Goal: Information Seeking & Learning: Learn about a topic

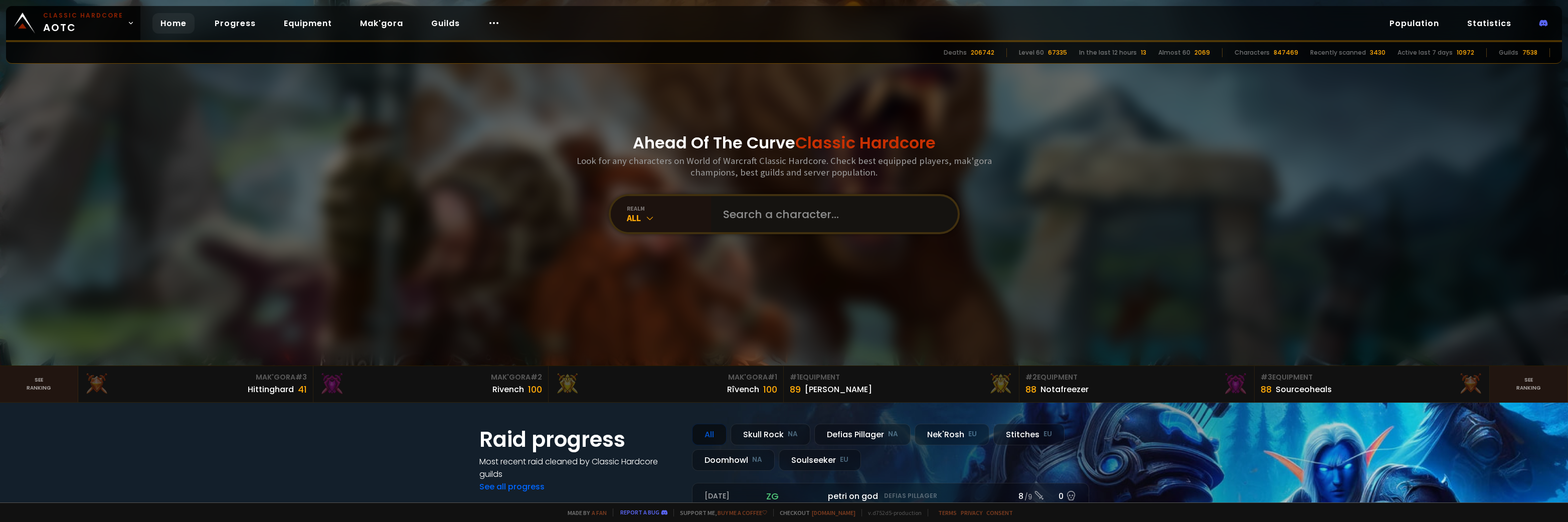
click at [796, 218] on input "text" at bounding box center [831, 214] width 229 height 36
type input "leafsmoker"
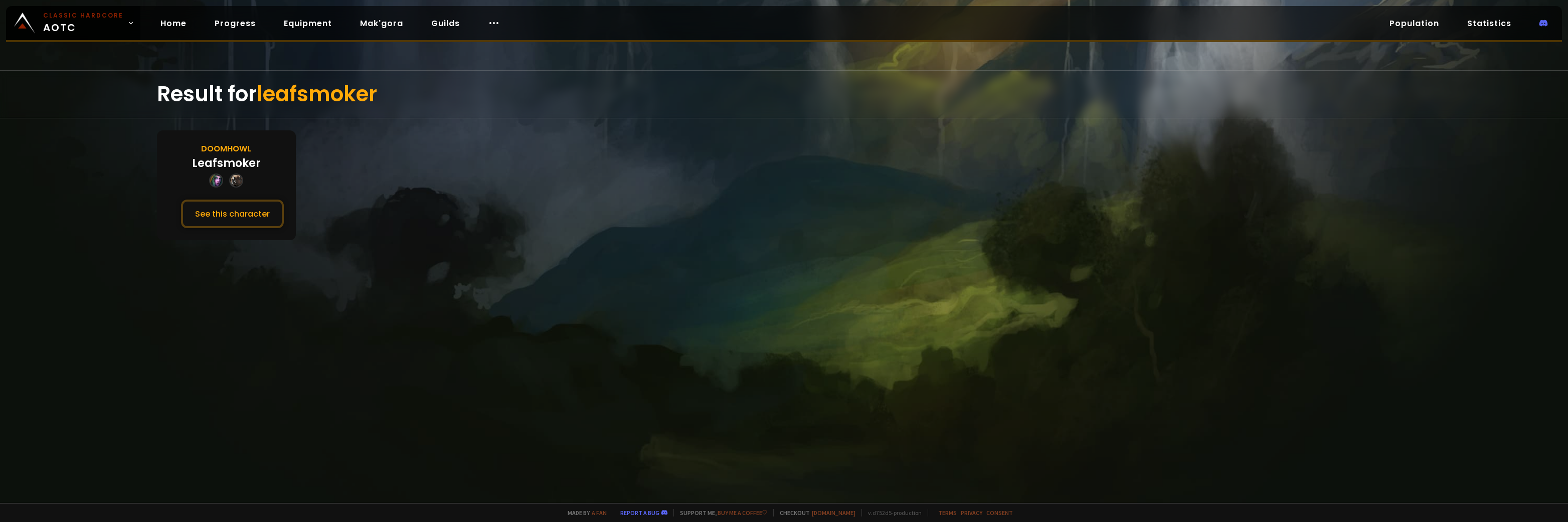
click at [260, 166] on div "Doomhowl Leafsmoker See this character" at bounding box center [226, 185] width 139 height 110
click at [219, 214] on button "See this character" at bounding box center [232, 214] width 103 height 29
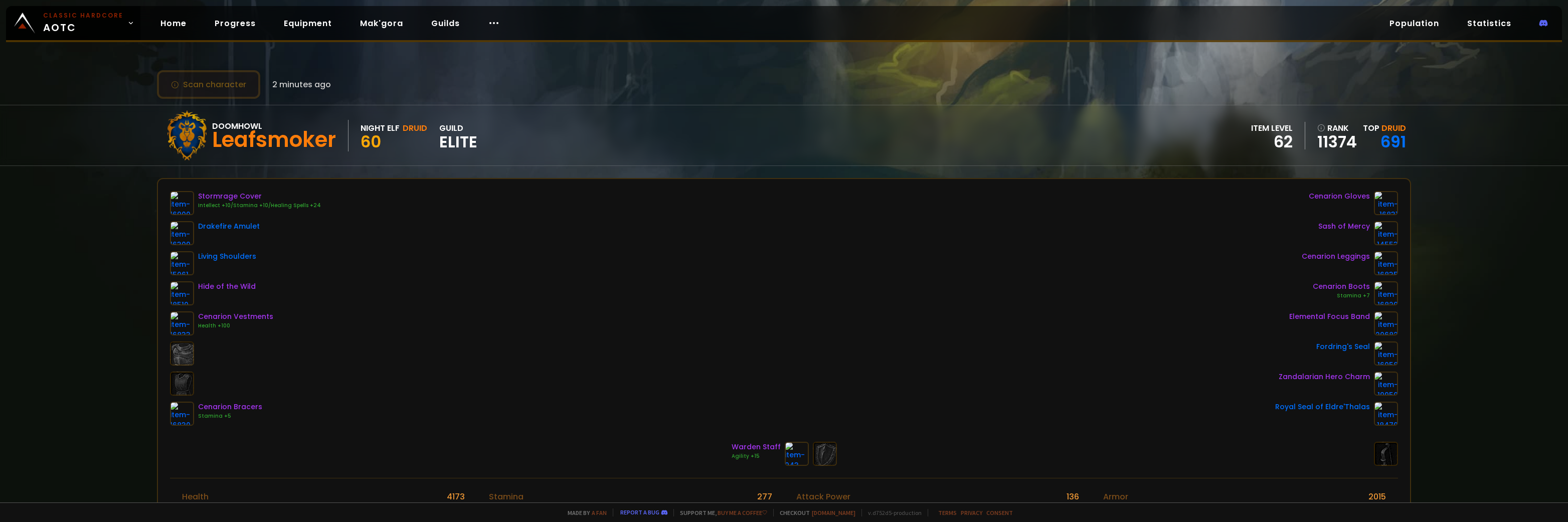
click at [214, 75] on button "Scan character" at bounding box center [209, 84] width 103 height 29
click at [164, 69] on div "Scan character 2 minutes ago Doomhowl Leafsmoker Night Elf Druid 60 guild Elite…" at bounding box center [784, 251] width 1568 height 502
click at [191, 85] on button "Scan character" at bounding box center [209, 84] width 103 height 29
click at [1402, 135] on div "Doomhowl Leafsmoker Night Elf Druid 60 guild Elite item level 62 rank 11374 Top…" at bounding box center [784, 135] width 1255 height 60
click at [1400, 135] on div "Doomhowl Leafsmoker Night Elf Druid 60 guild Elite item level 62 rank 11374 Top…" at bounding box center [784, 135] width 1255 height 60
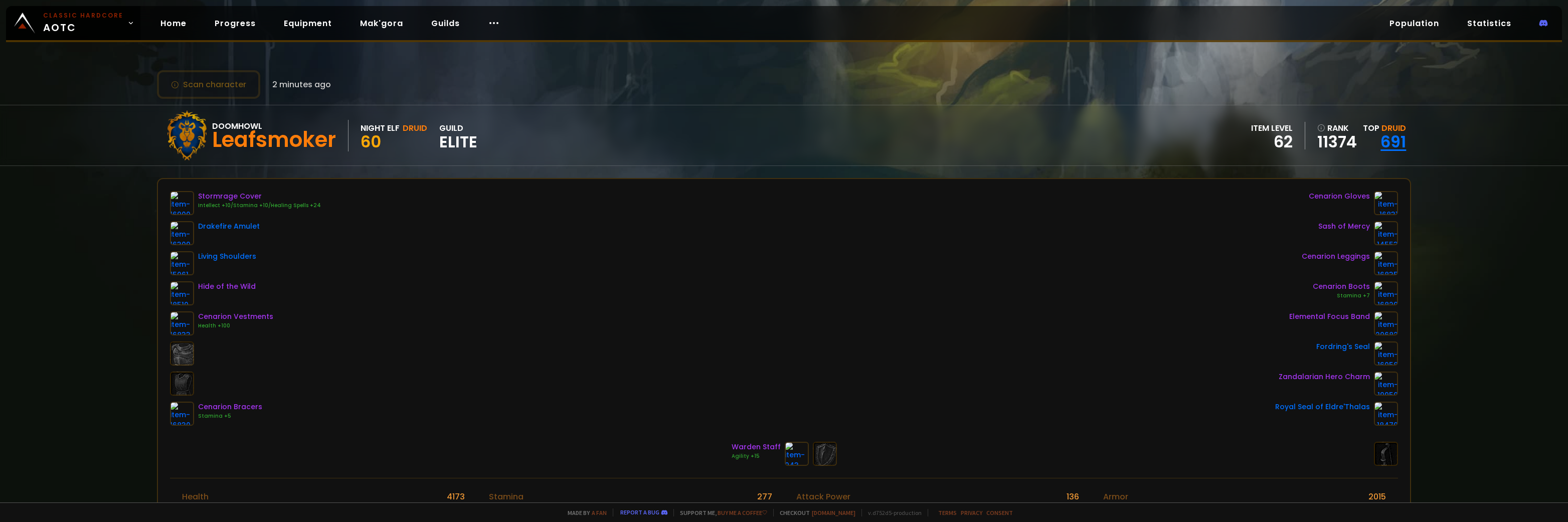
click at [1391, 139] on link "691" at bounding box center [1393, 141] width 26 height 23
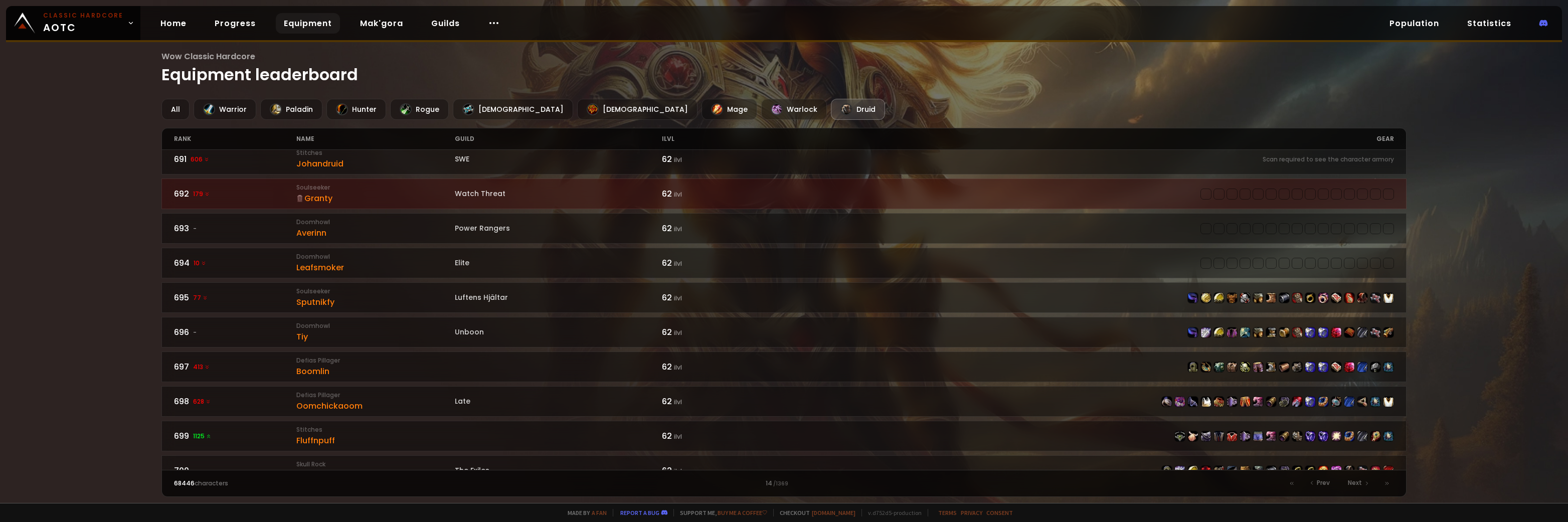
scroll to position [1413, 0]
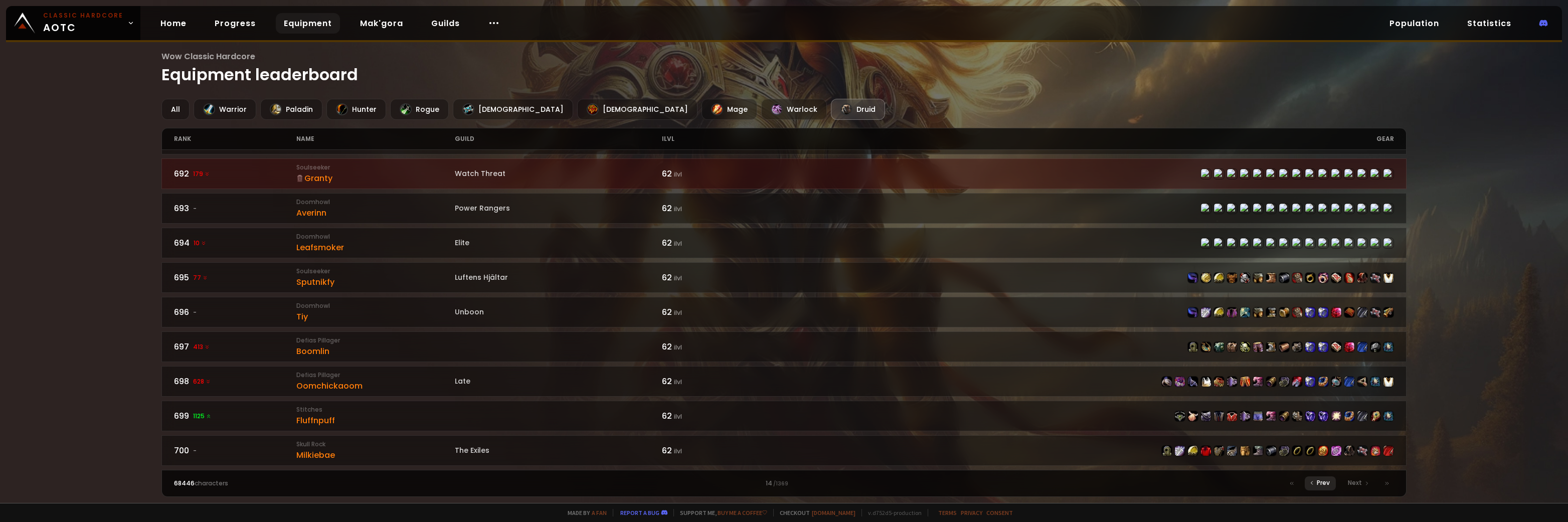
click at [1312, 481] on icon at bounding box center [1312, 482] width 6 height 6
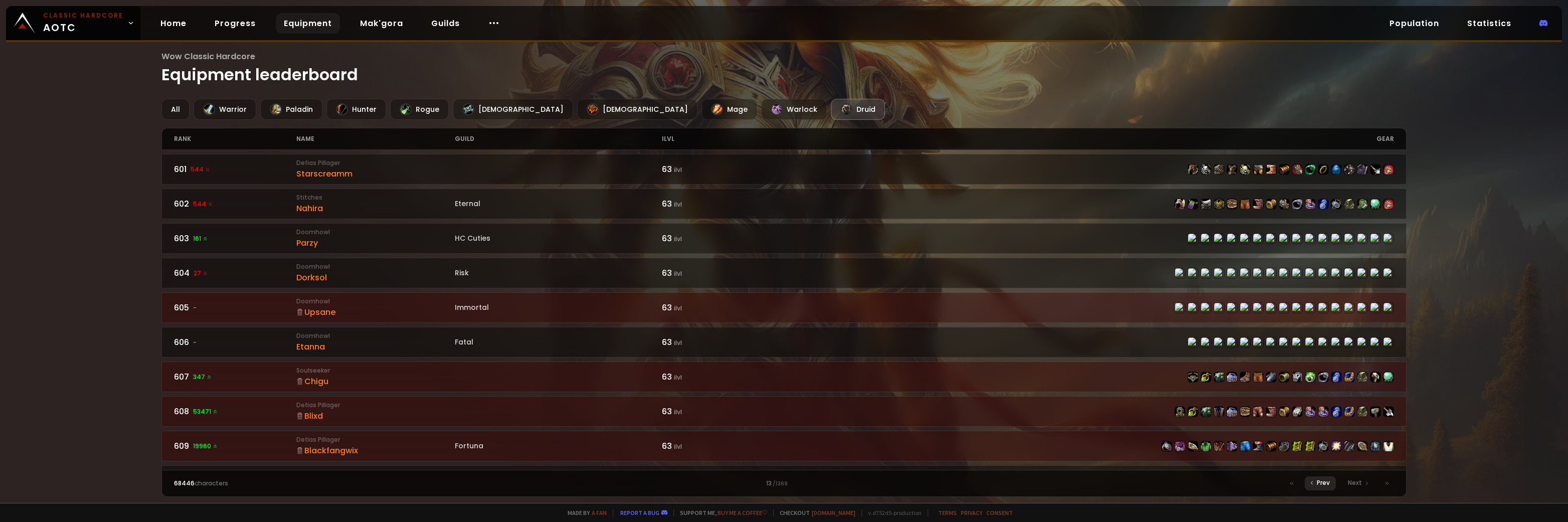
click at [1312, 481] on icon at bounding box center [1312, 482] width 6 height 6
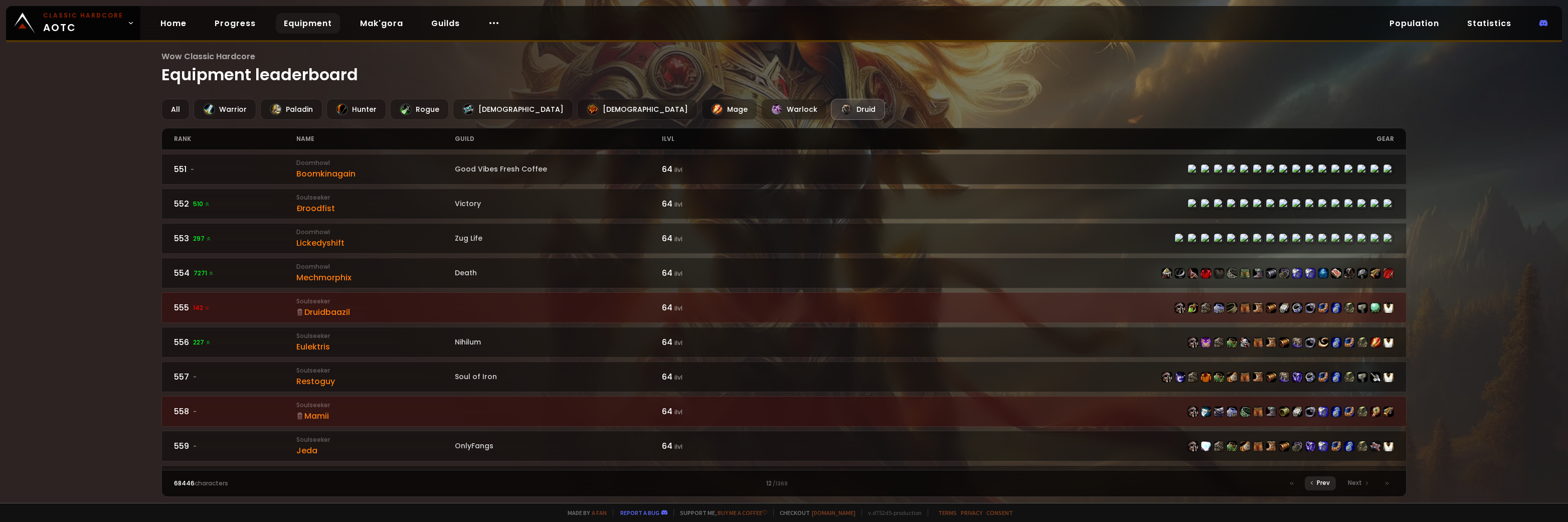
click at [1326, 485] on span "Prev" at bounding box center [1323, 482] width 13 height 9
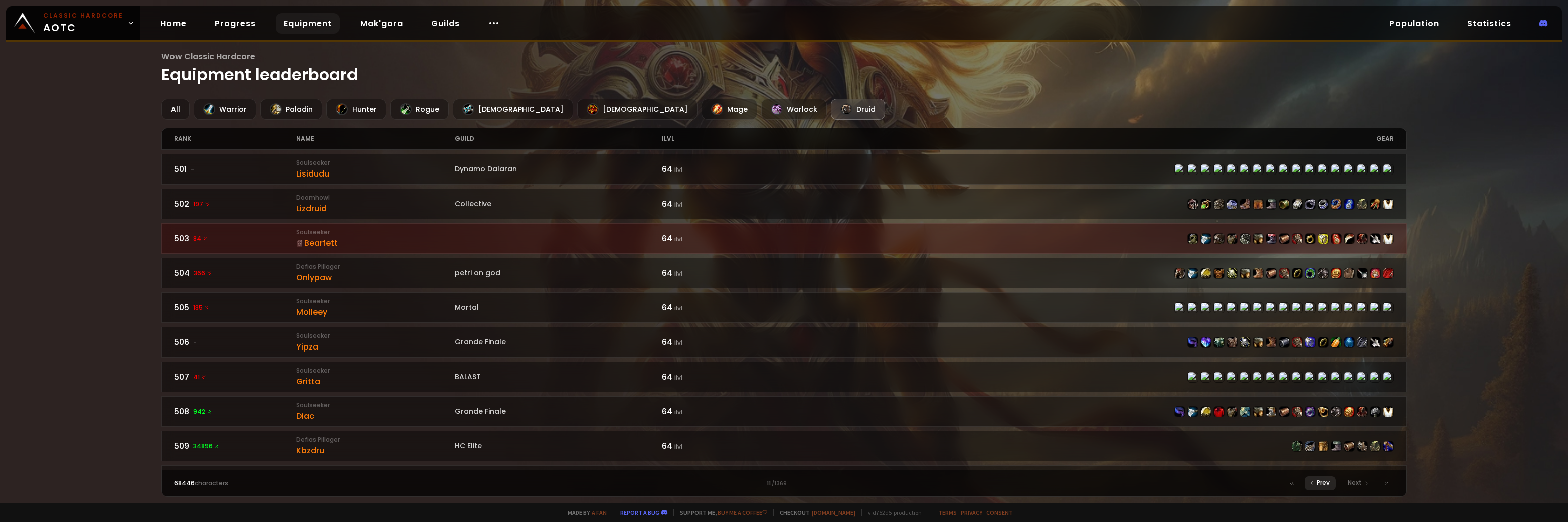
click at [1321, 482] on span "Prev" at bounding box center [1323, 482] width 13 height 9
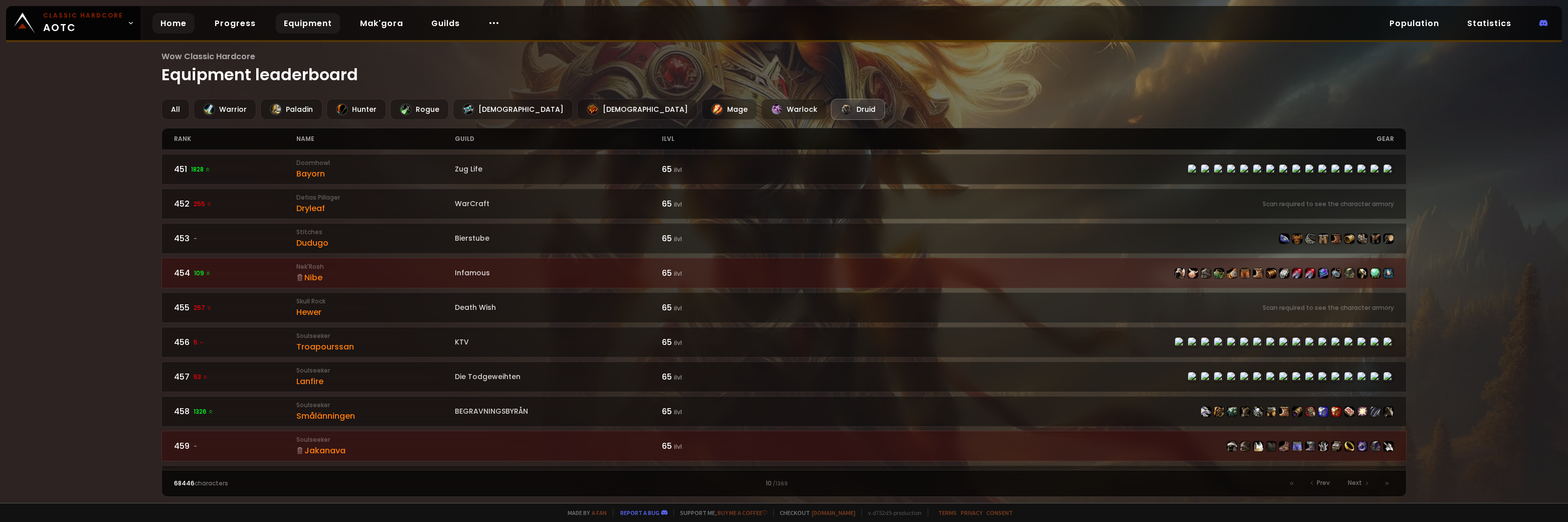
click at [159, 17] on link "Home" at bounding box center [173, 23] width 42 height 21
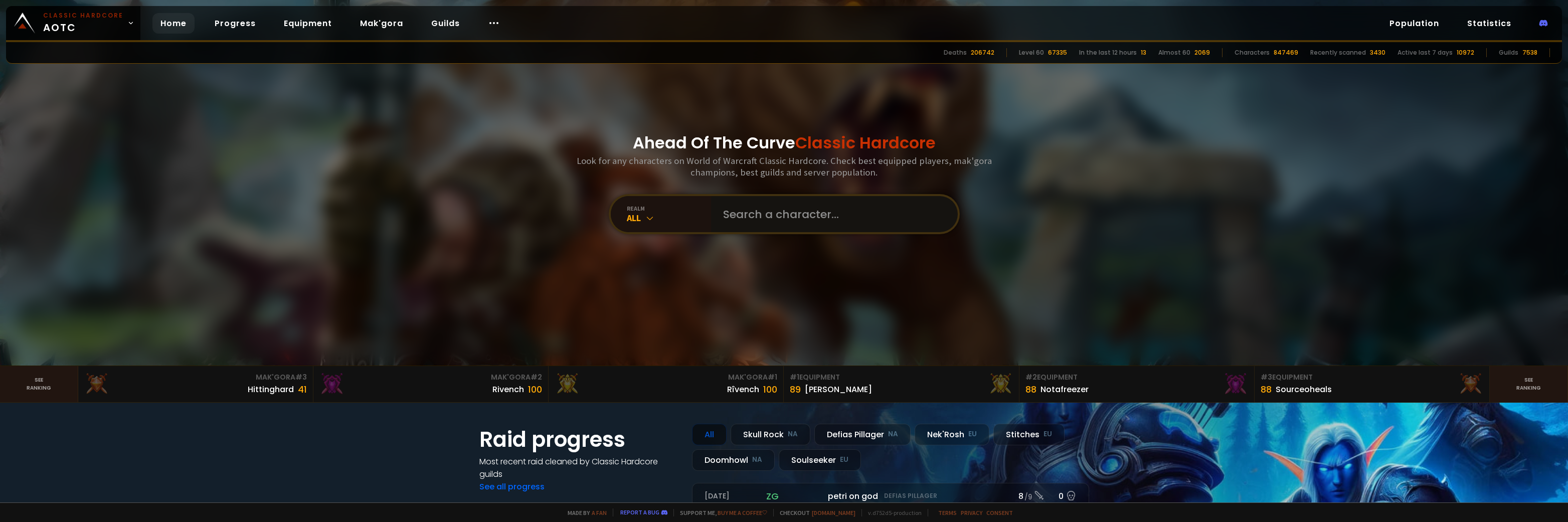
click at [793, 219] on input "text" at bounding box center [831, 214] width 229 height 36
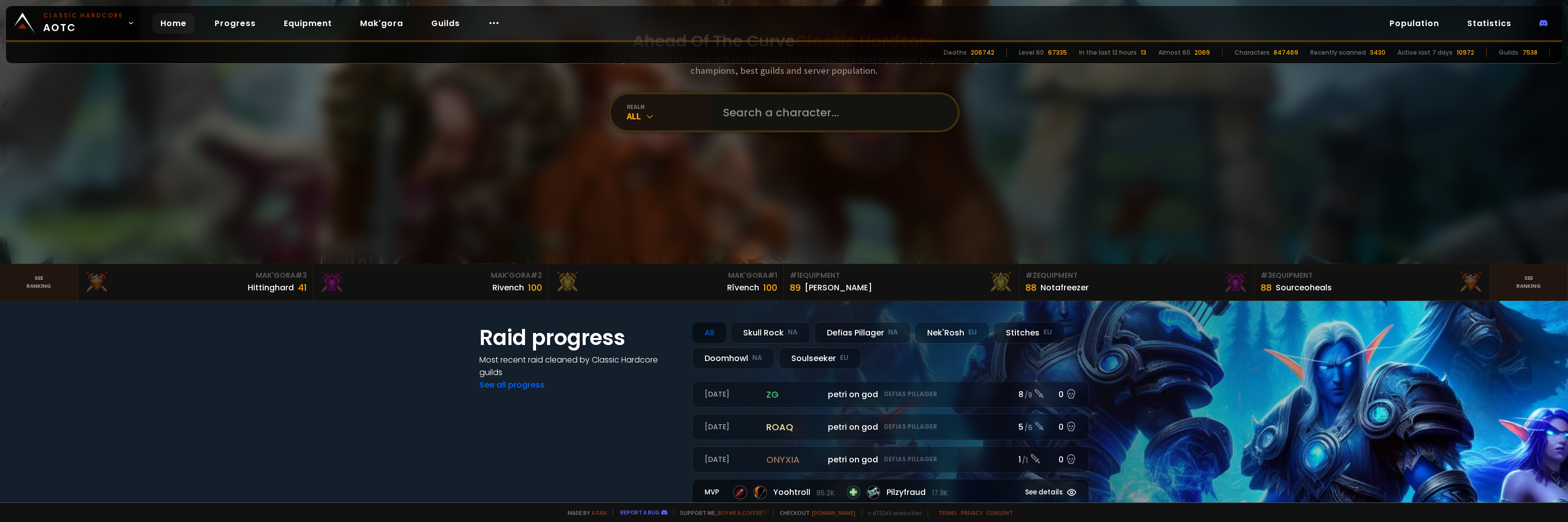
scroll to position [301, 0]
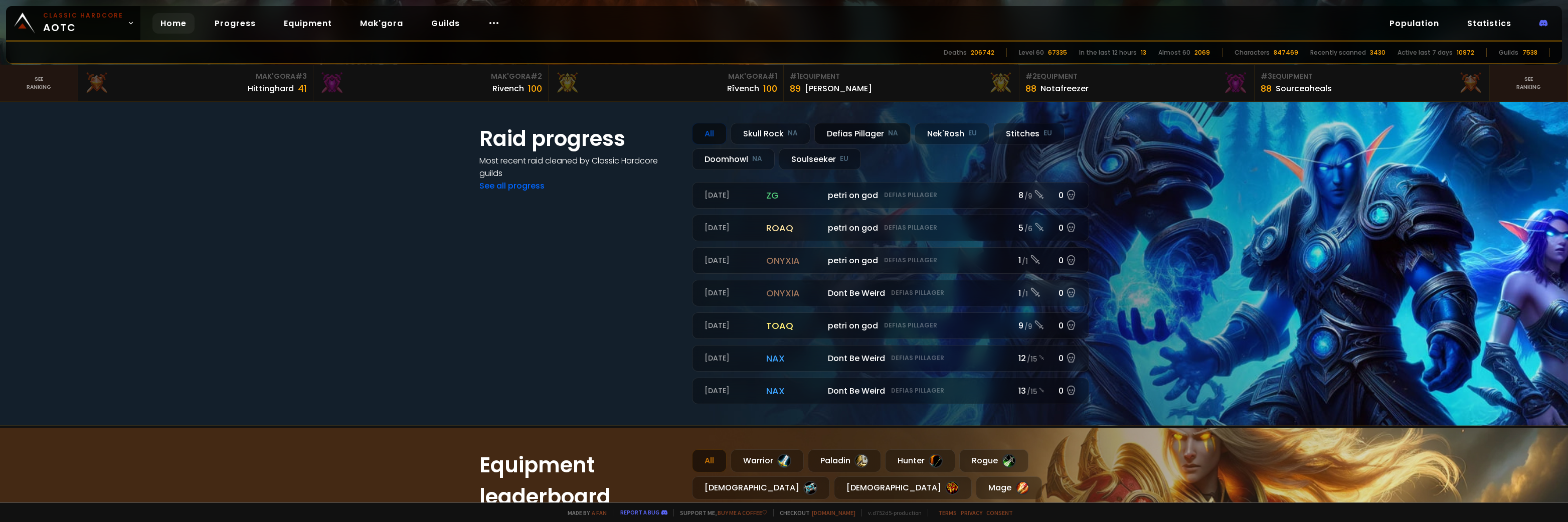
click at [844, 139] on div "Defias Pillager NA" at bounding box center [863, 133] width 96 height 21
click at [764, 133] on div "Skull Rock NA" at bounding box center [770, 133] width 80 height 21
click at [727, 158] on div "Doomhowl NA" at bounding box center [733, 159] width 83 height 21
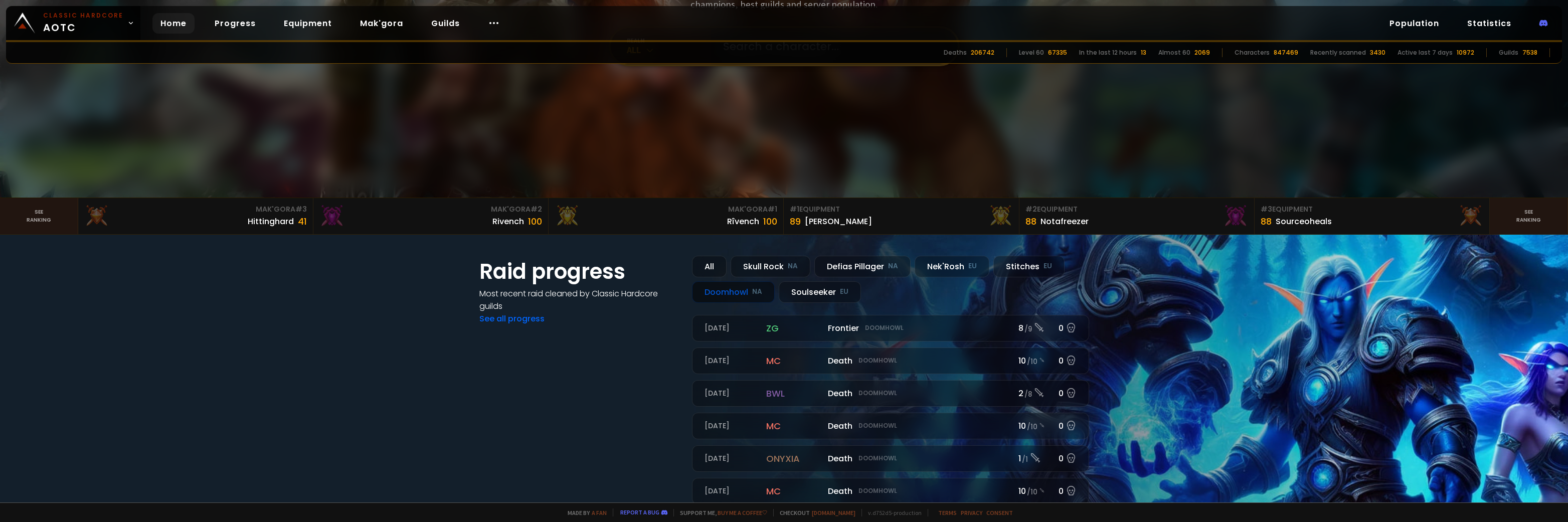
scroll to position [50, 0]
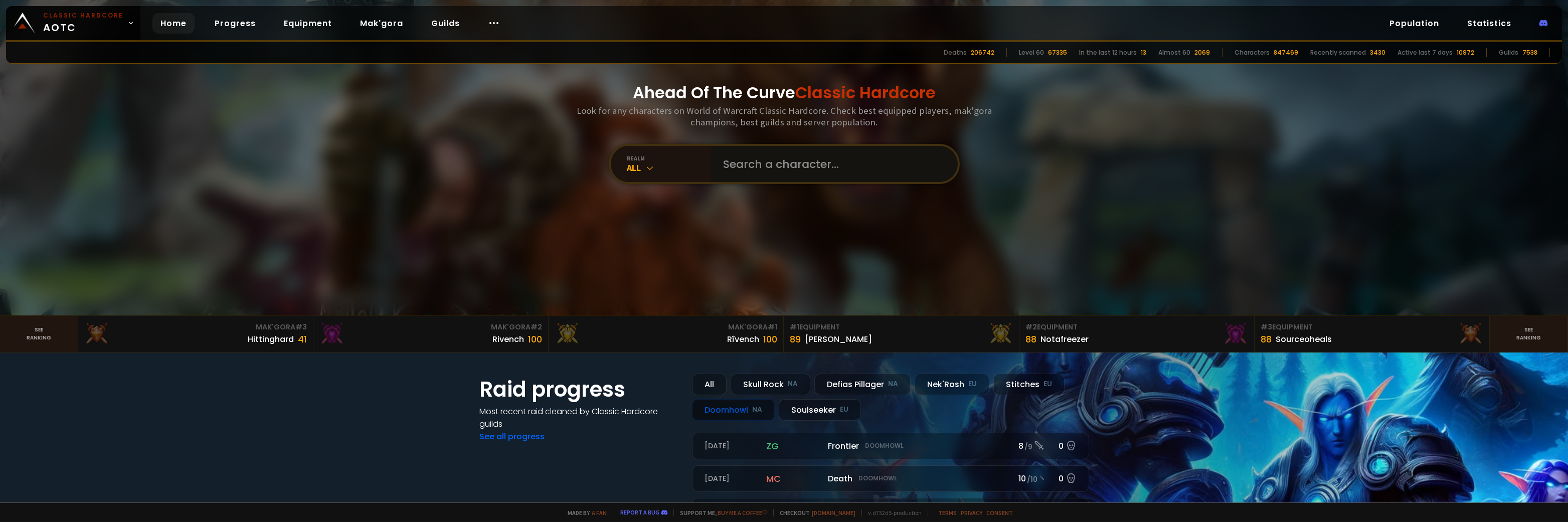
click at [720, 166] on input "text" at bounding box center [831, 164] width 229 height 36
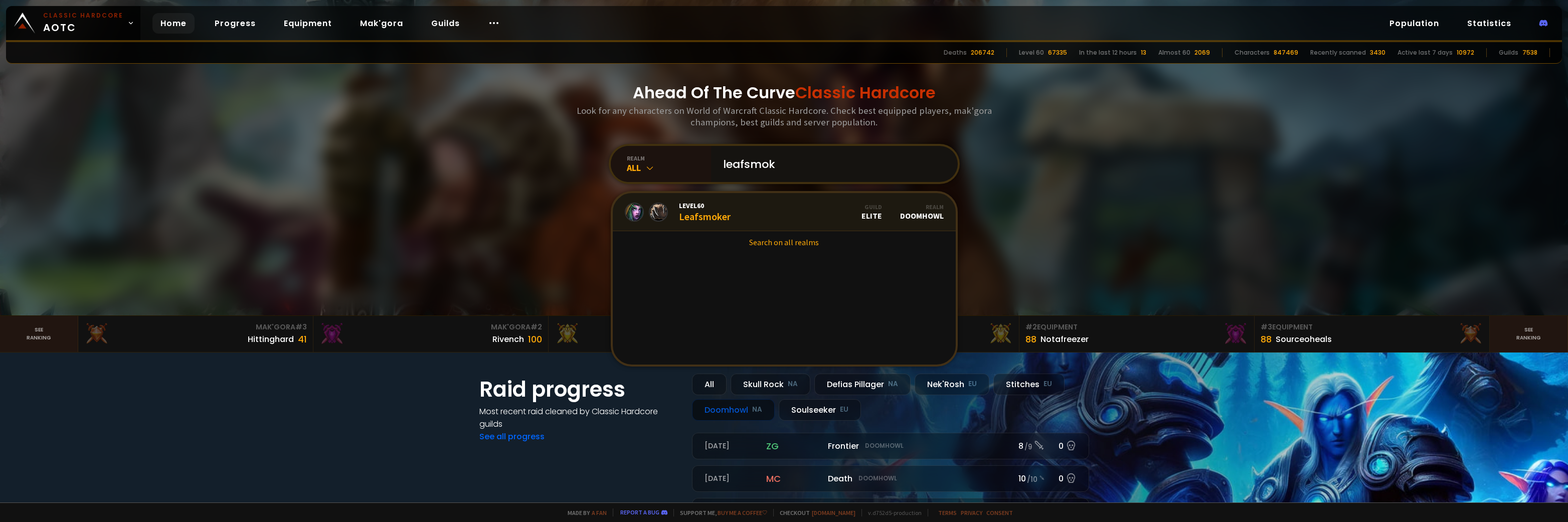
type input "leafsmok"
click at [707, 204] on span "Level 60" at bounding box center [704, 205] width 52 height 9
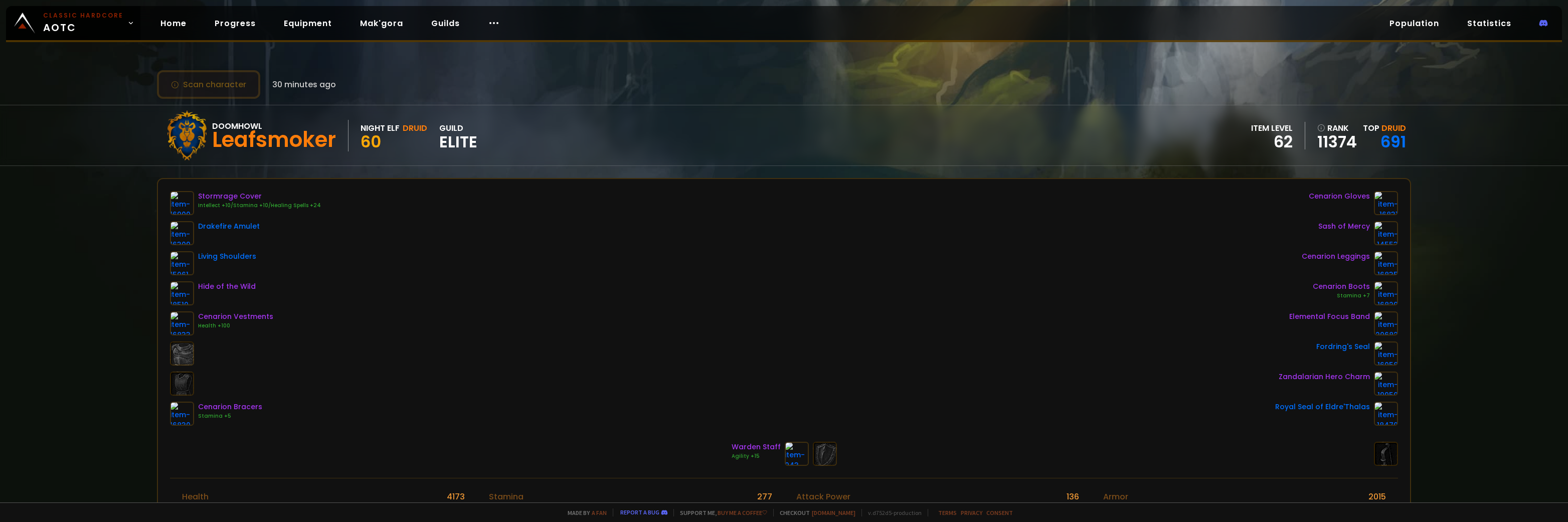
click at [223, 74] on button "Scan character" at bounding box center [209, 84] width 103 height 29
click at [186, 84] on button "Scan character" at bounding box center [209, 84] width 103 height 29
click at [1395, 146] on link "692" at bounding box center [1391, 141] width 29 height 23
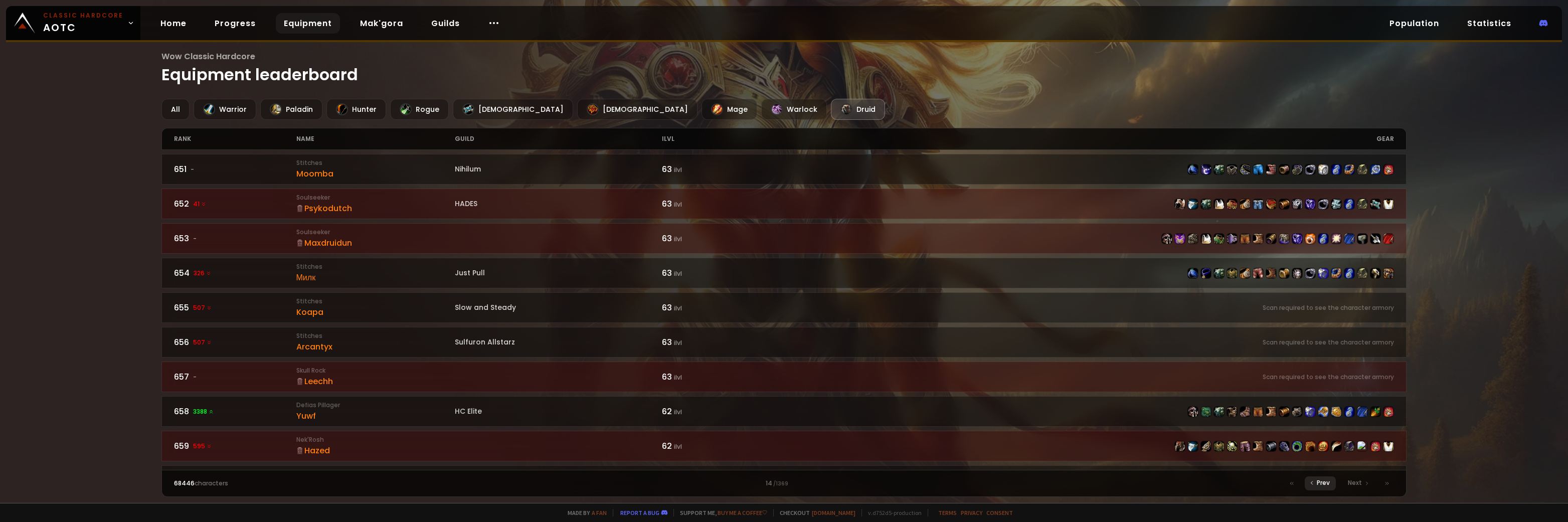
click at [1310, 483] on icon at bounding box center [1312, 482] width 6 height 6
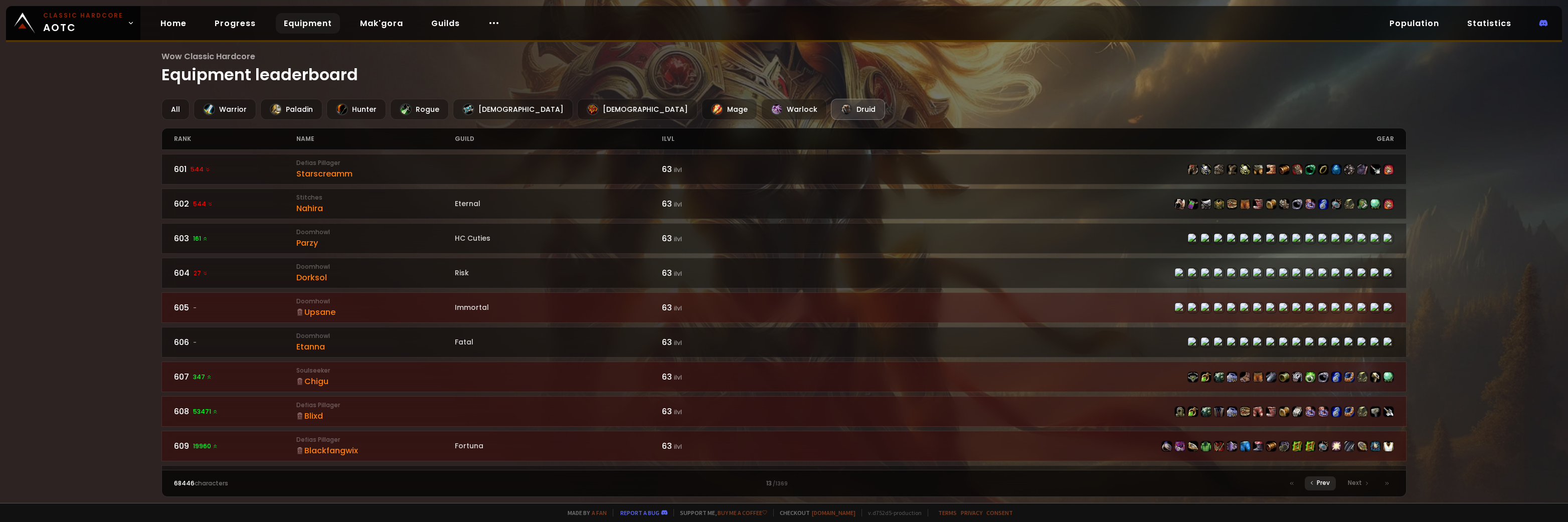
click at [1309, 478] on div "Prev" at bounding box center [1320, 483] width 31 height 14
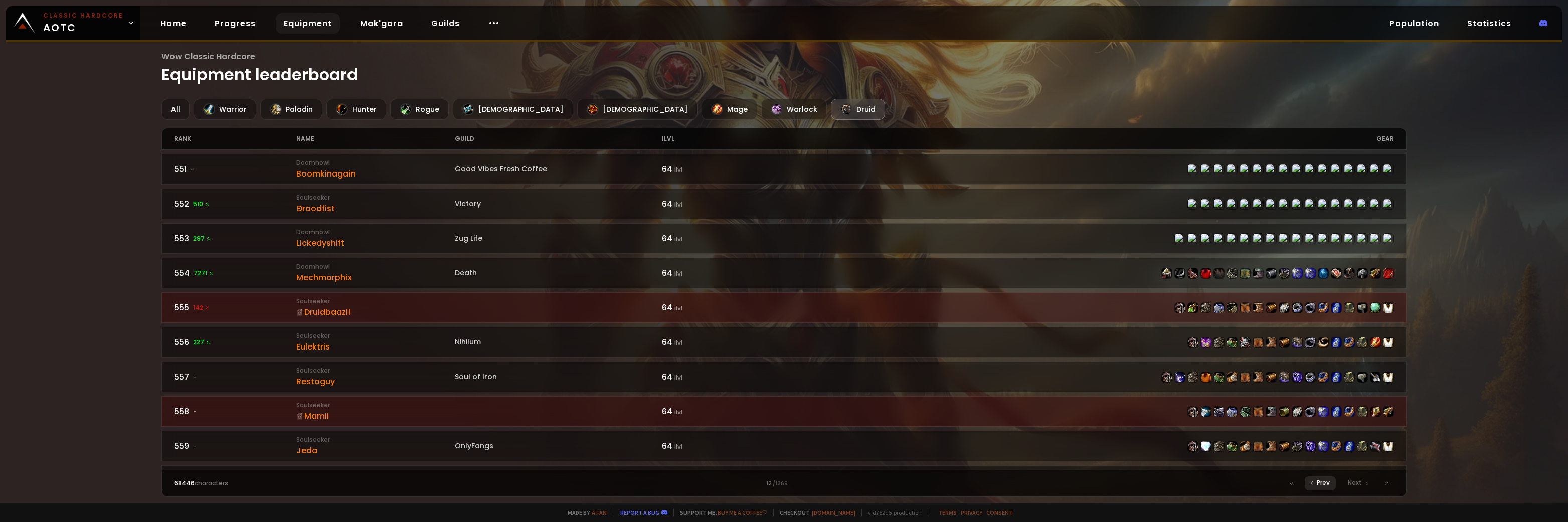
click at [1320, 488] on div "Prev" at bounding box center [1320, 483] width 31 height 14
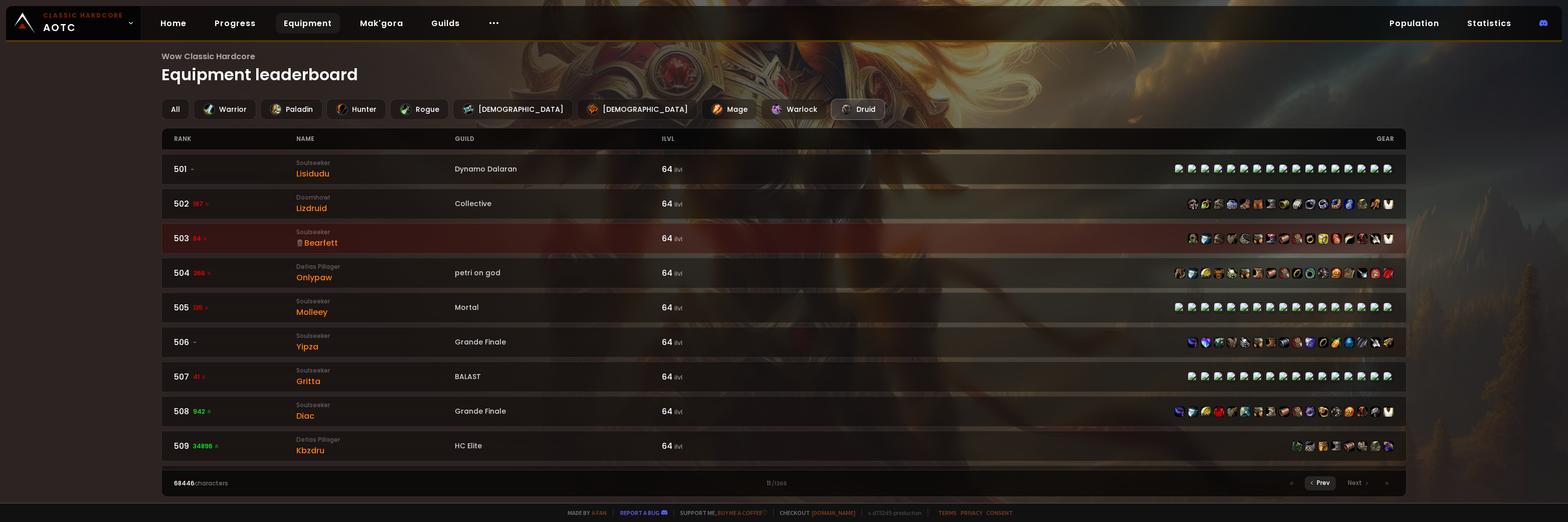
click at [1325, 488] on div "Prev" at bounding box center [1320, 483] width 31 height 14
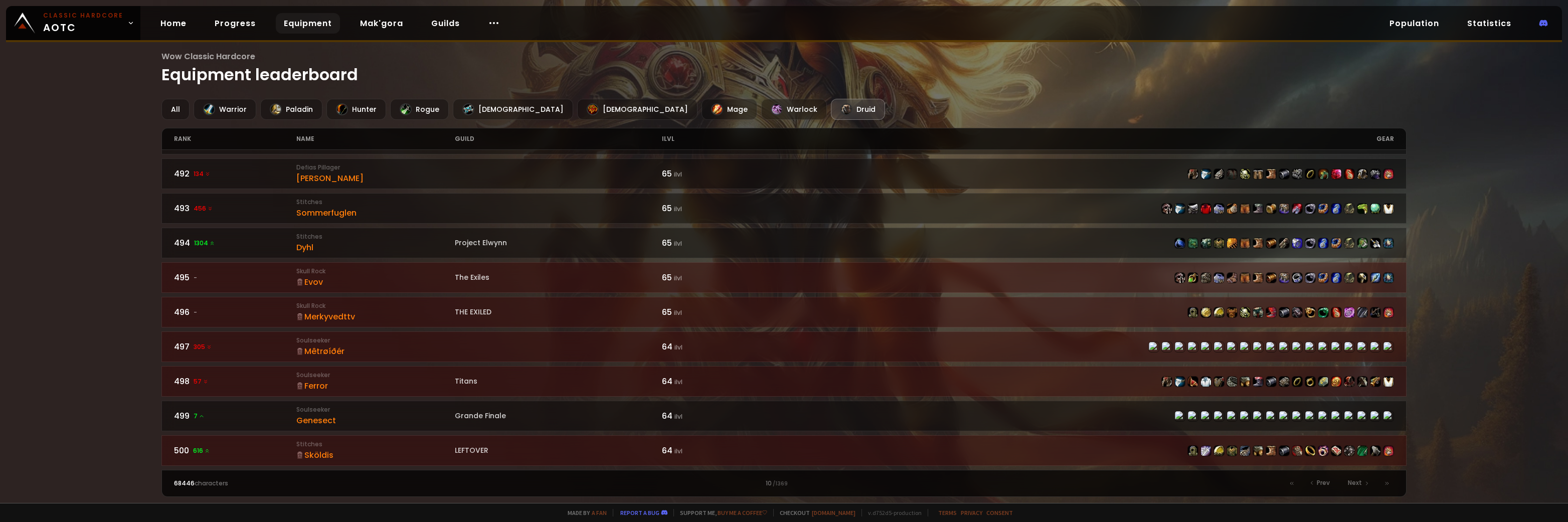
scroll to position [1363, 0]
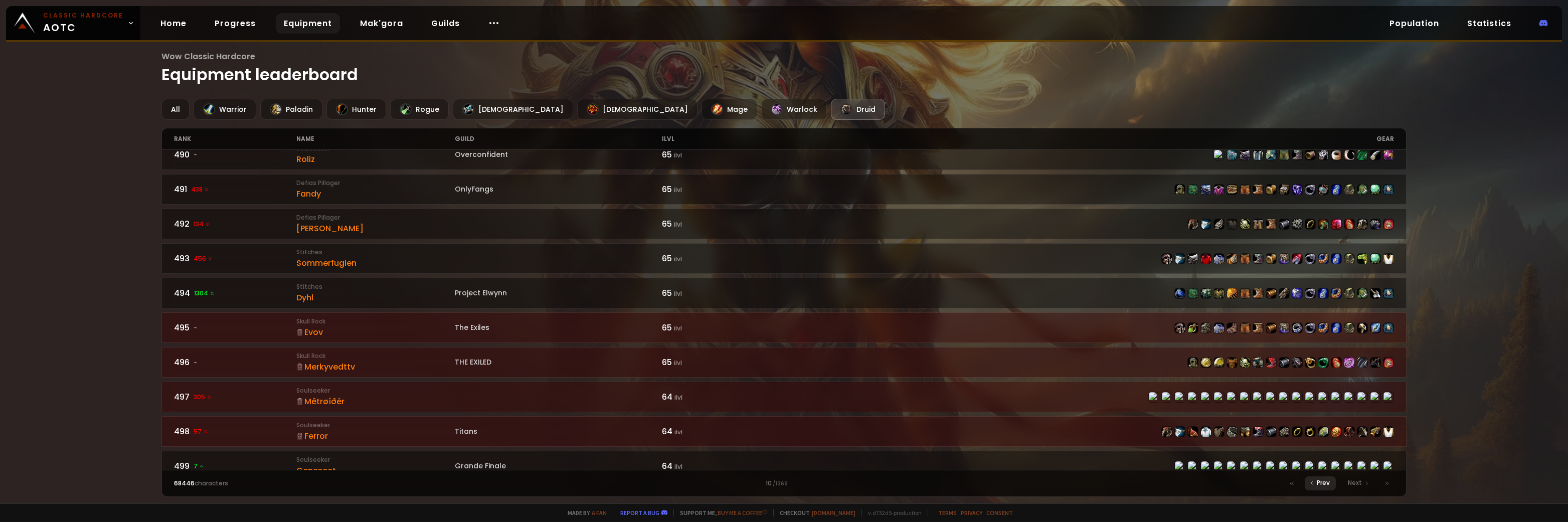
click at [1325, 479] on span "Prev" at bounding box center [1323, 482] width 13 height 9
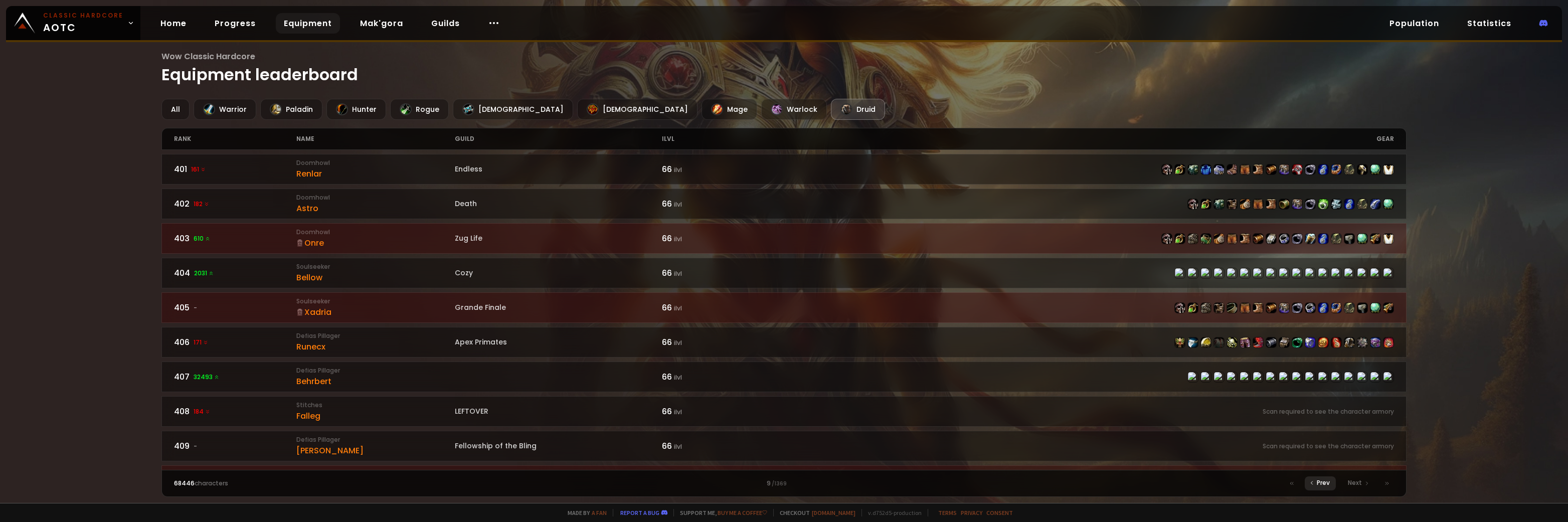
click at [1322, 483] on span "Prev" at bounding box center [1323, 482] width 13 height 9
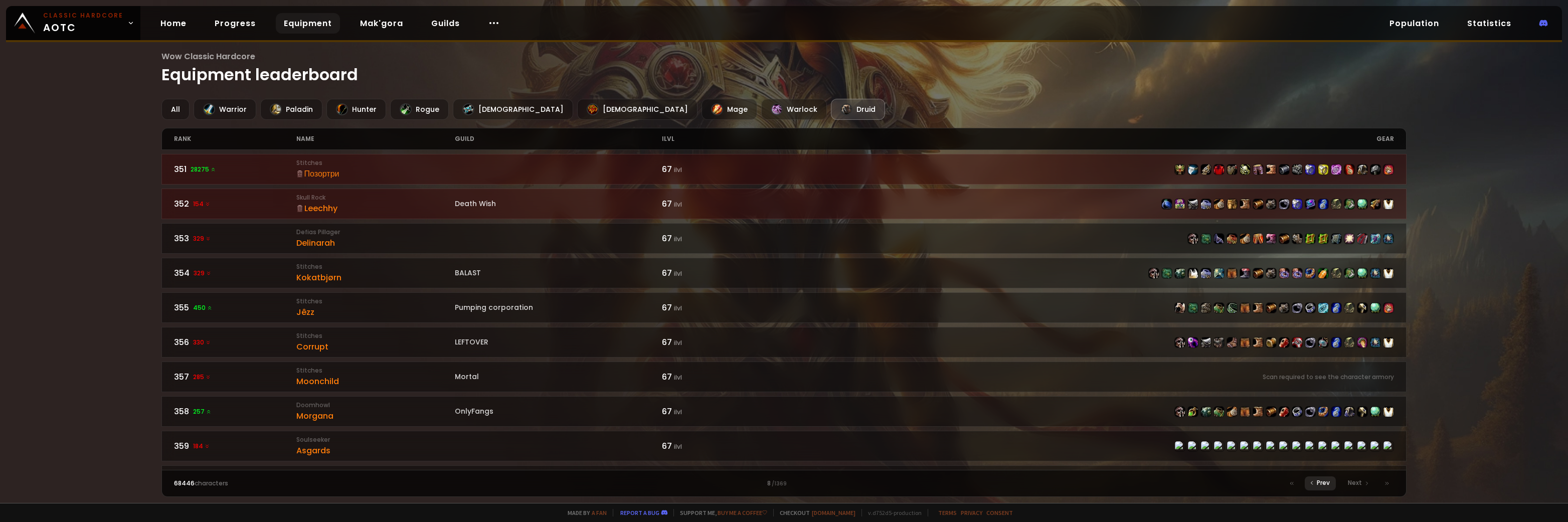
drag, startPoint x: 1298, startPoint y: 484, endPoint x: 1313, endPoint y: 484, distance: 15.0
click at [1312, 484] on div "Prev Next" at bounding box center [1340, 483] width 110 height 14
click at [1314, 484] on icon at bounding box center [1312, 482] width 6 height 6
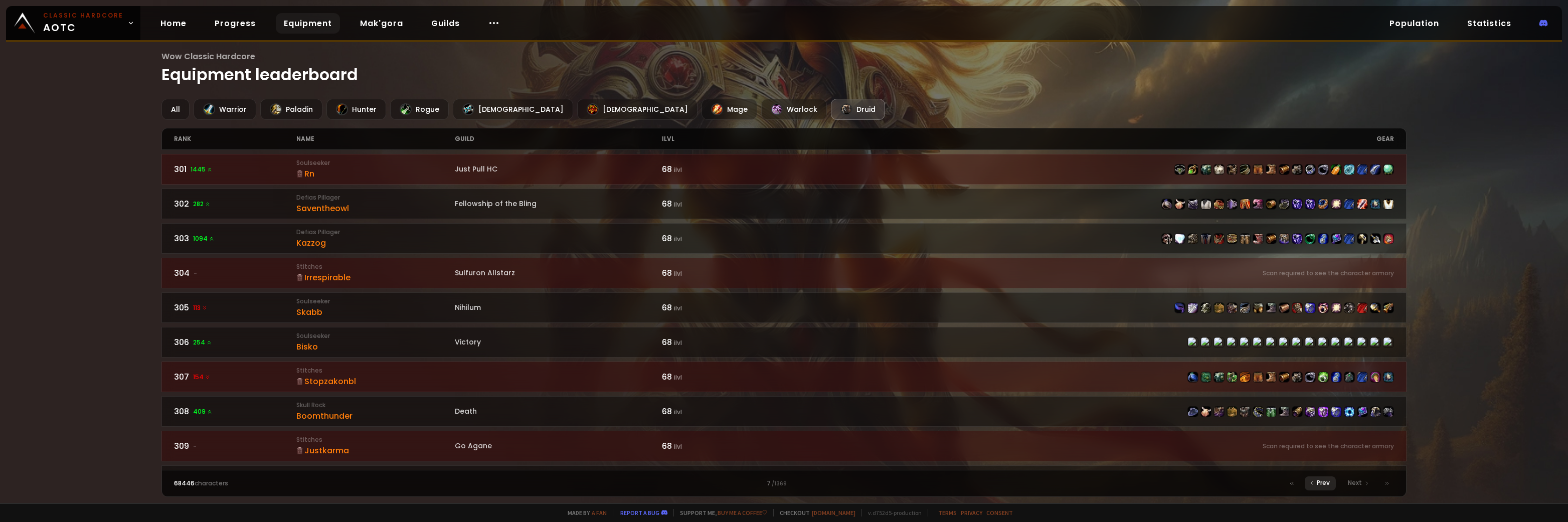
click at [1314, 484] on icon at bounding box center [1312, 482] width 6 height 6
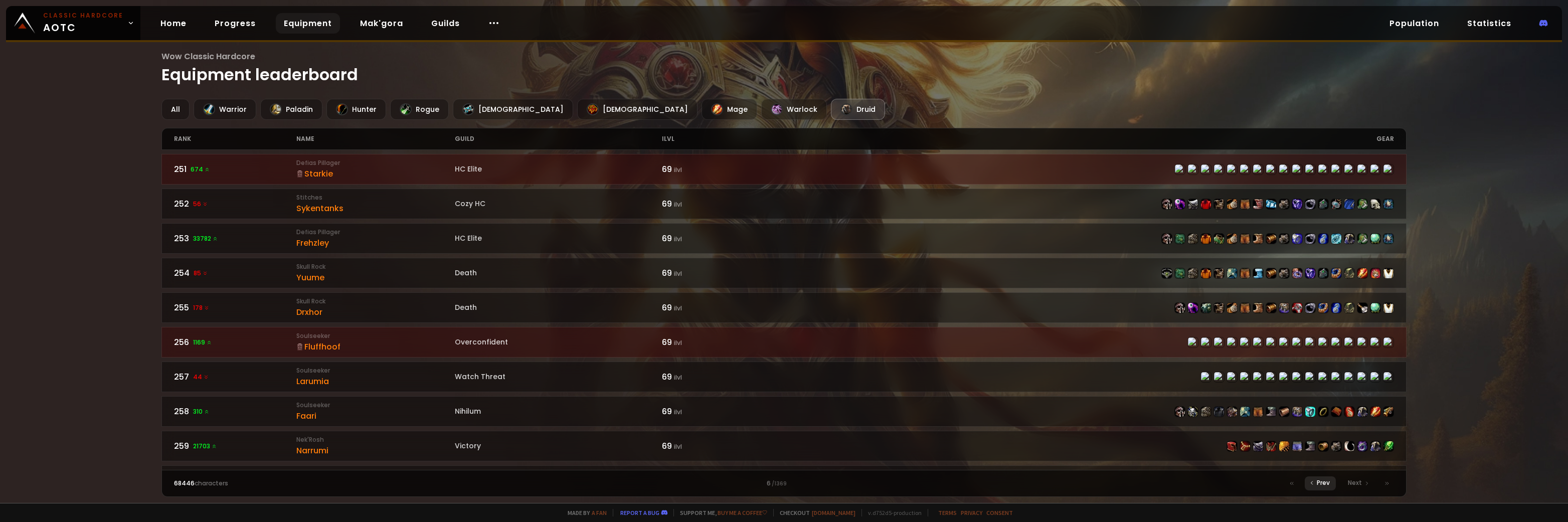
click at [1314, 484] on icon at bounding box center [1312, 482] width 6 height 6
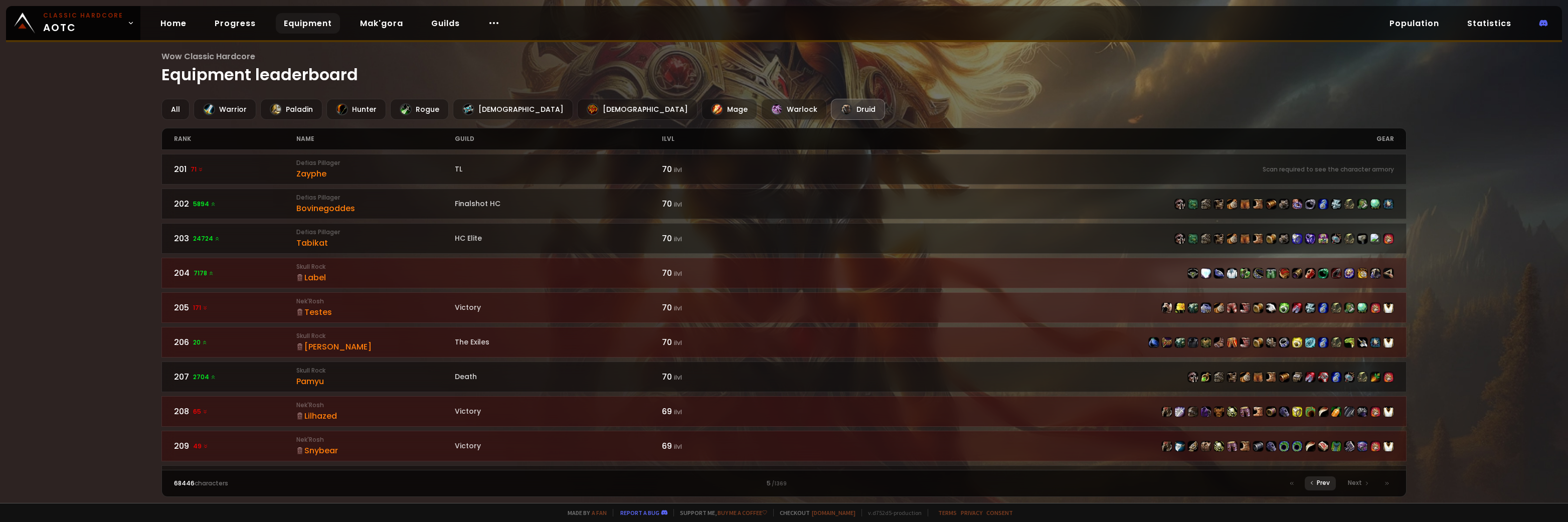
click at [1327, 485] on span "Prev" at bounding box center [1323, 482] width 13 height 9
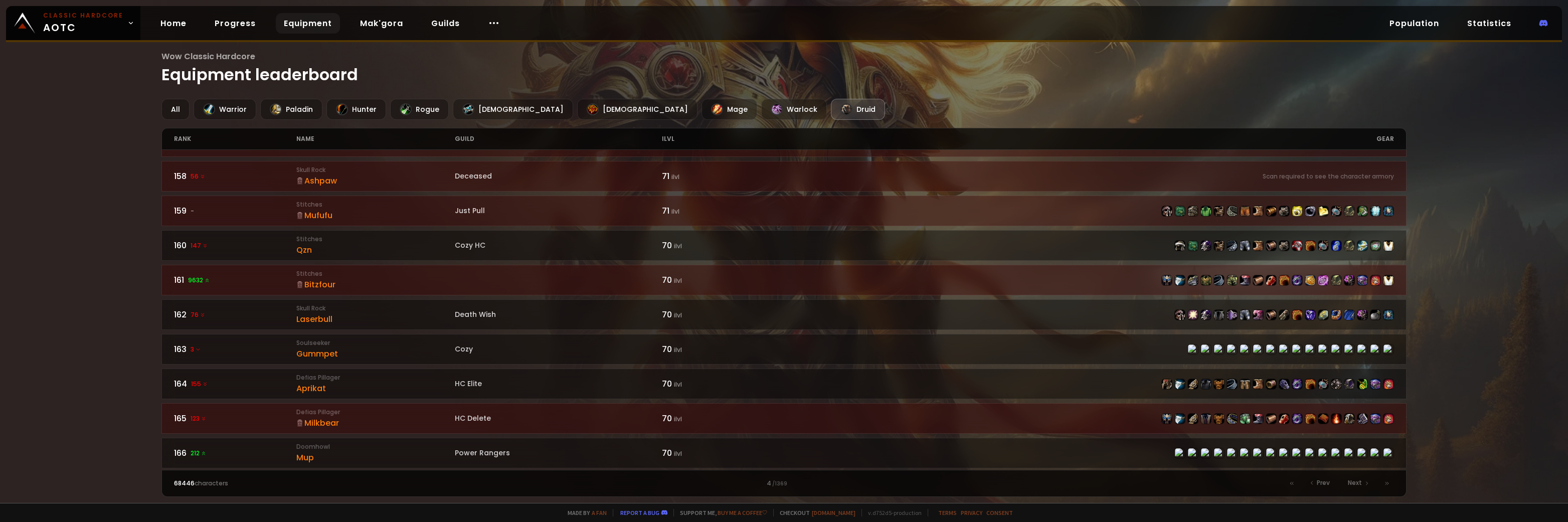
scroll to position [351, 0]
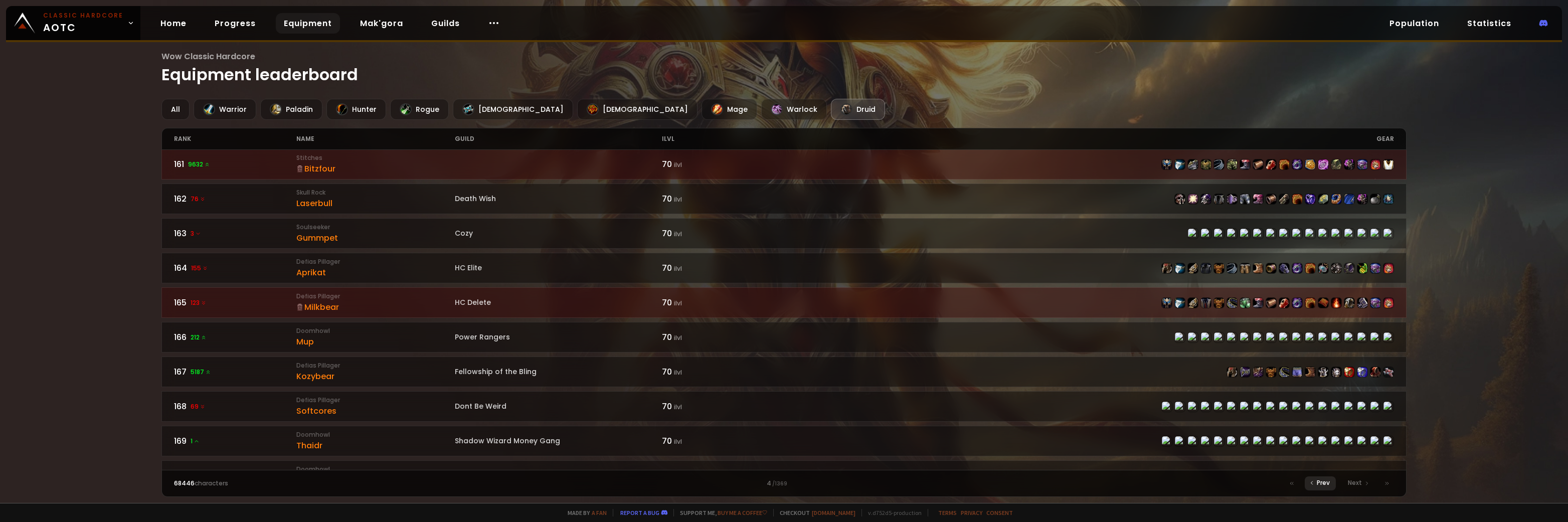
click at [1315, 487] on div "Prev" at bounding box center [1320, 483] width 31 height 14
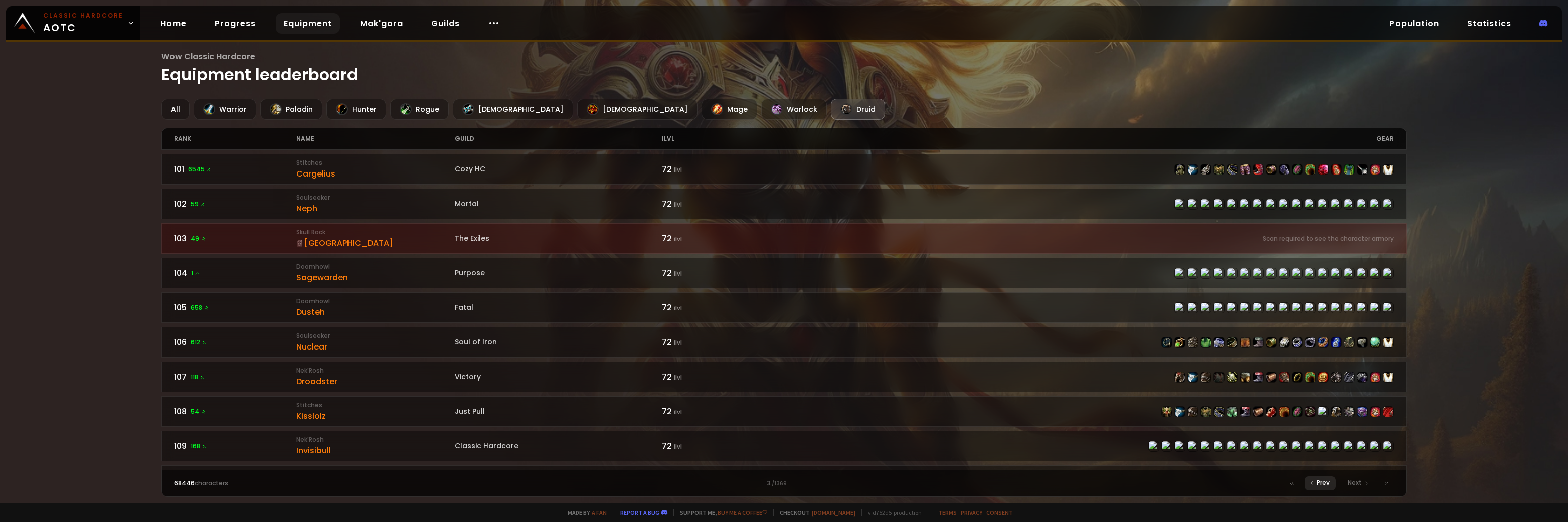
click at [1321, 482] on span "Prev" at bounding box center [1323, 482] width 13 height 9
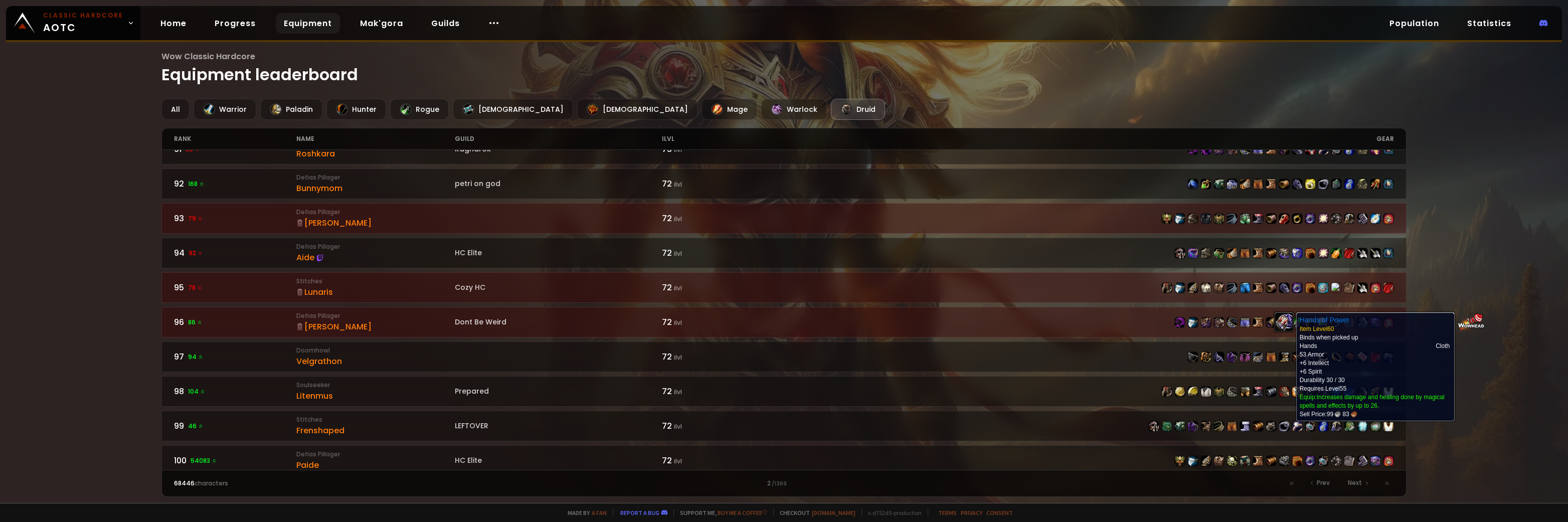
scroll to position [1413, 0]
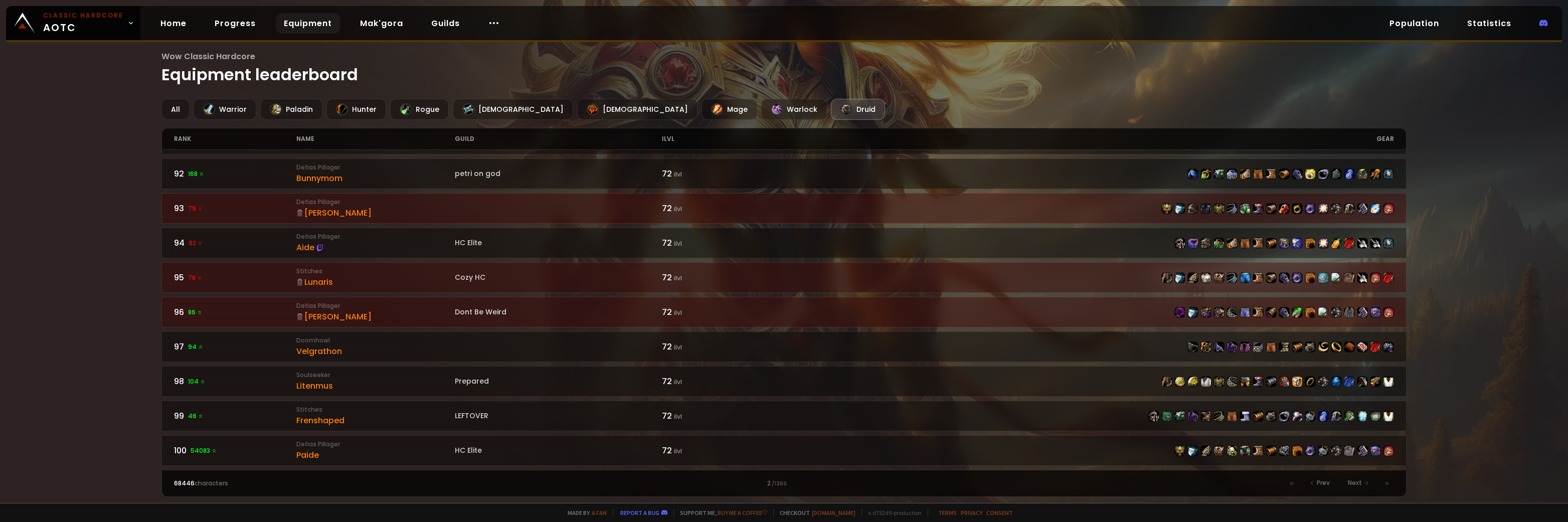
click at [295, 74] on h1 "Wow Classic Hardcore Equipment leaderboard" at bounding box center [783, 68] width 1245 height 37
click at [1320, 483] on span "Prev" at bounding box center [1323, 482] width 13 height 9
